Goal: Information Seeking & Learning: Learn about a topic

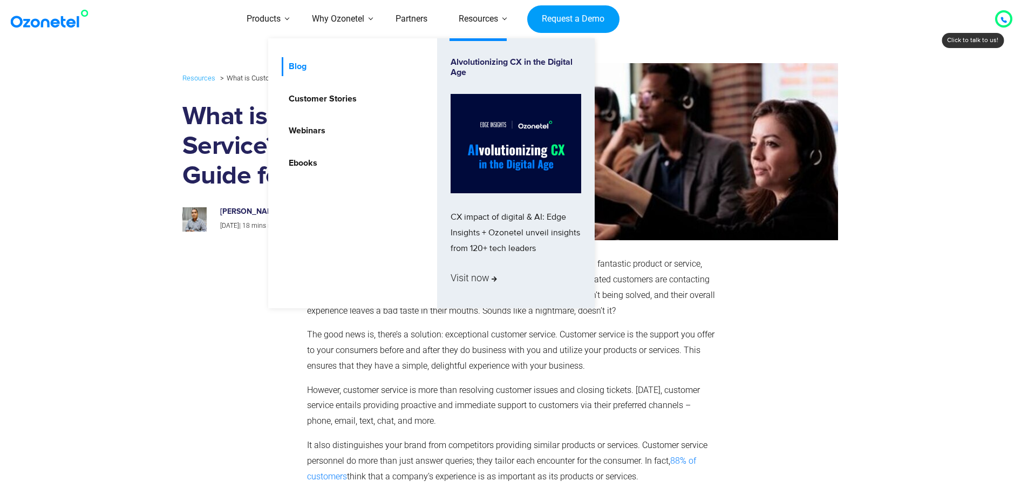
click at [296, 68] on link "Blog" at bounding box center [295, 66] width 26 height 19
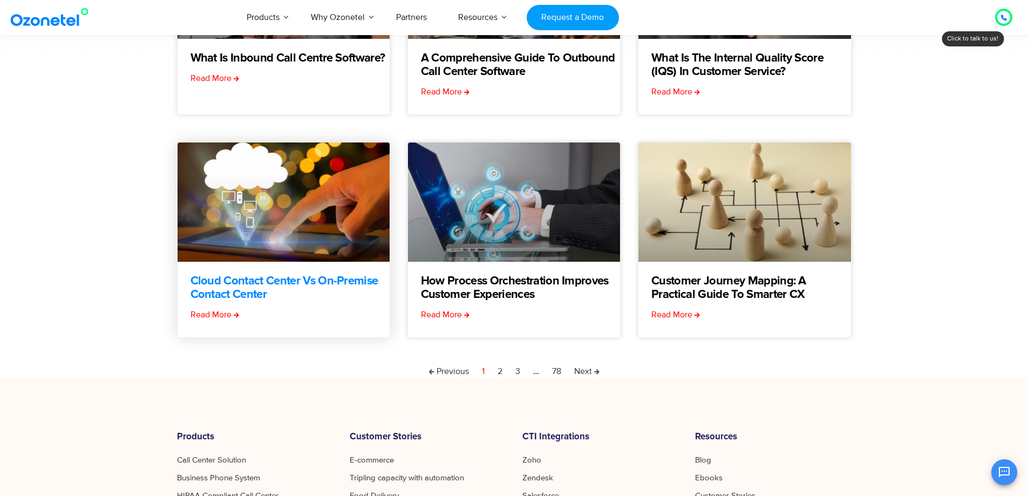
scroll to position [270, 0]
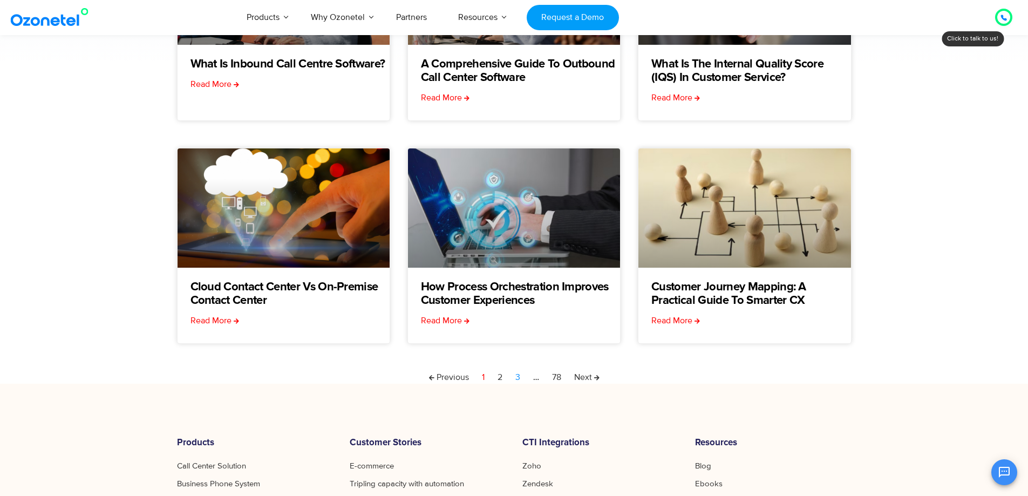
click at [517, 376] on link "Page 3" at bounding box center [517, 377] width 5 height 13
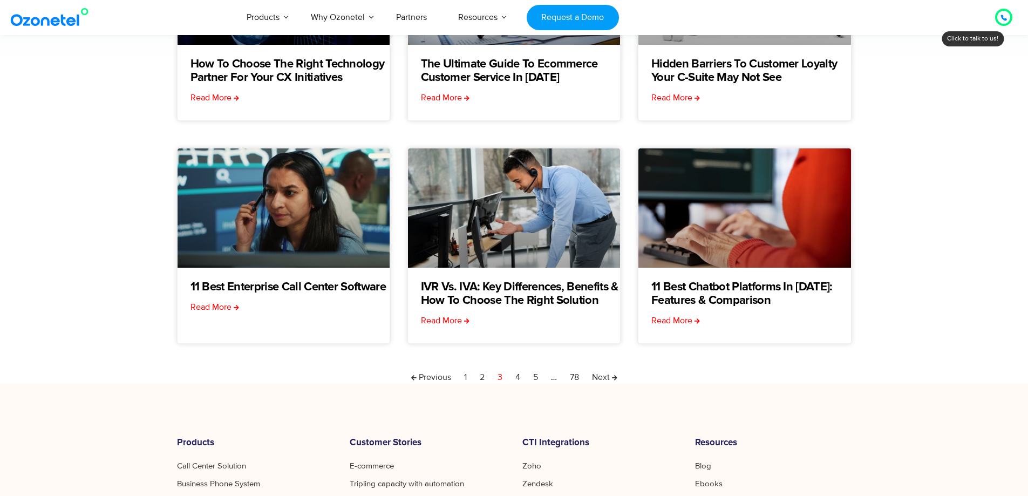
scroll to position [162, 0]
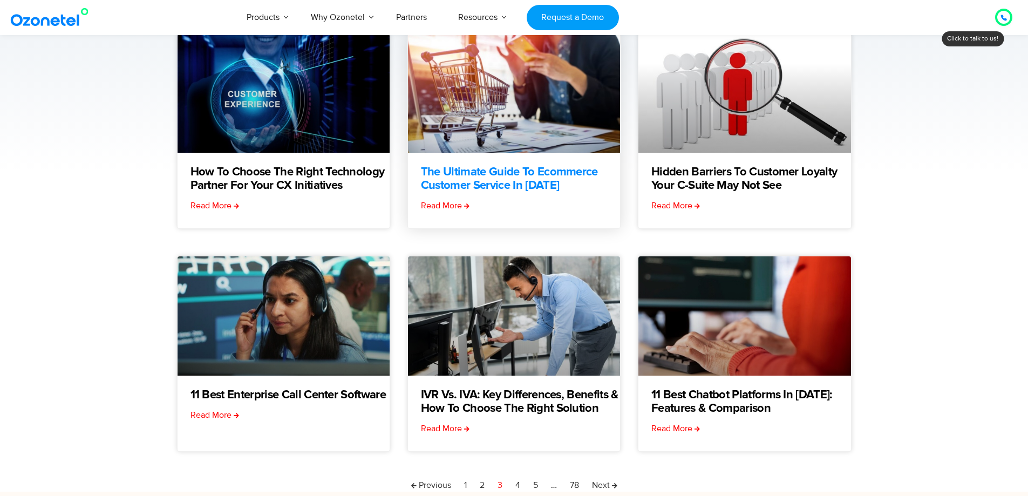
click at [467, 187] on link "The Ultimate Guide to Ecommerce Customer Service in 2025" at bounding box center [520, 179] width 199 height 27
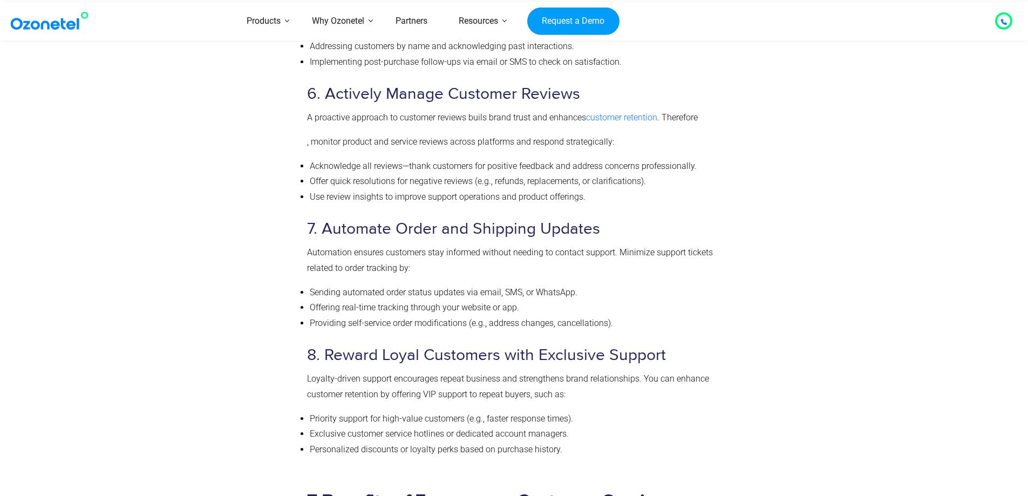
scroll to position [1835, 0]
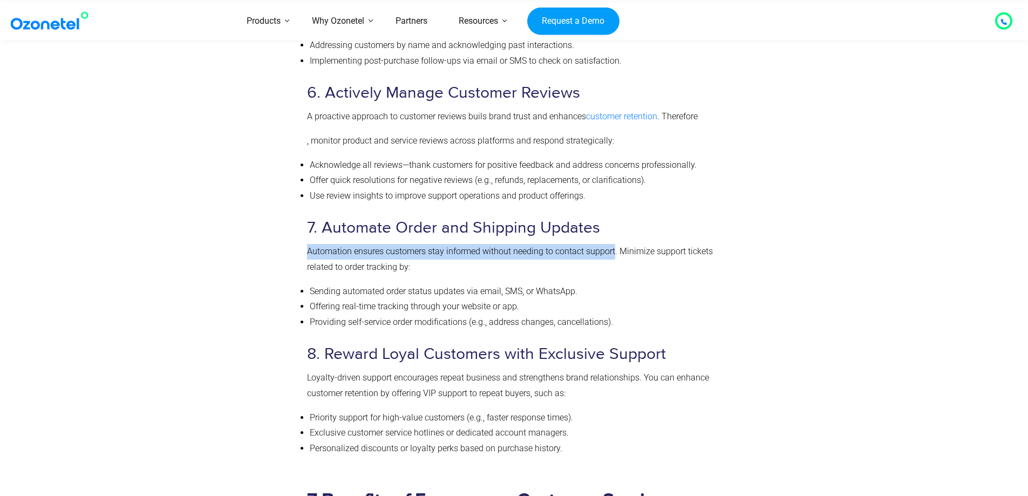
drag, startPoint x: 614, startPoint y: 255, endPoint x: 304, endPoint y: 243, distance: 310.5
copy p "Automation ensures customers stay informed without needing to contact support"
